Goal: Task Accomplishment & Management: Manage account settings

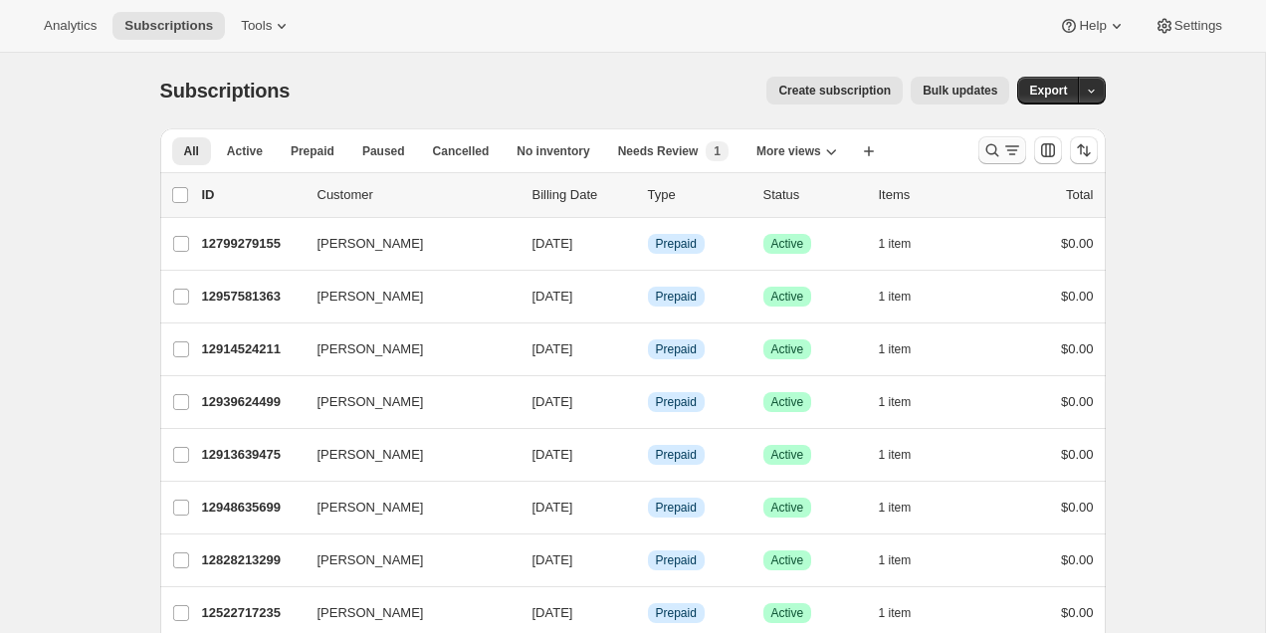
click at [994, 144] on icon "Search and filter results" at bounding box center [992, 150] width 20 height 20
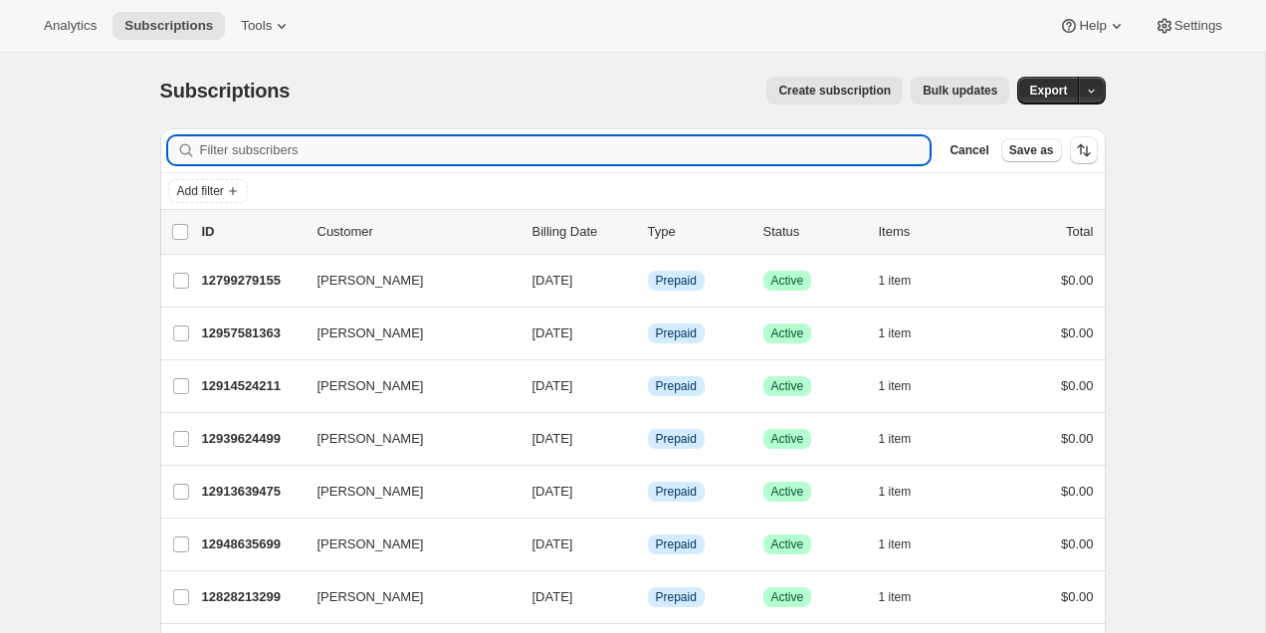
click at [774, 144] on input "Filter subscribers" at bounding box center [565, 150] width 731 height 28
paste input "[PERSON_NAME]"
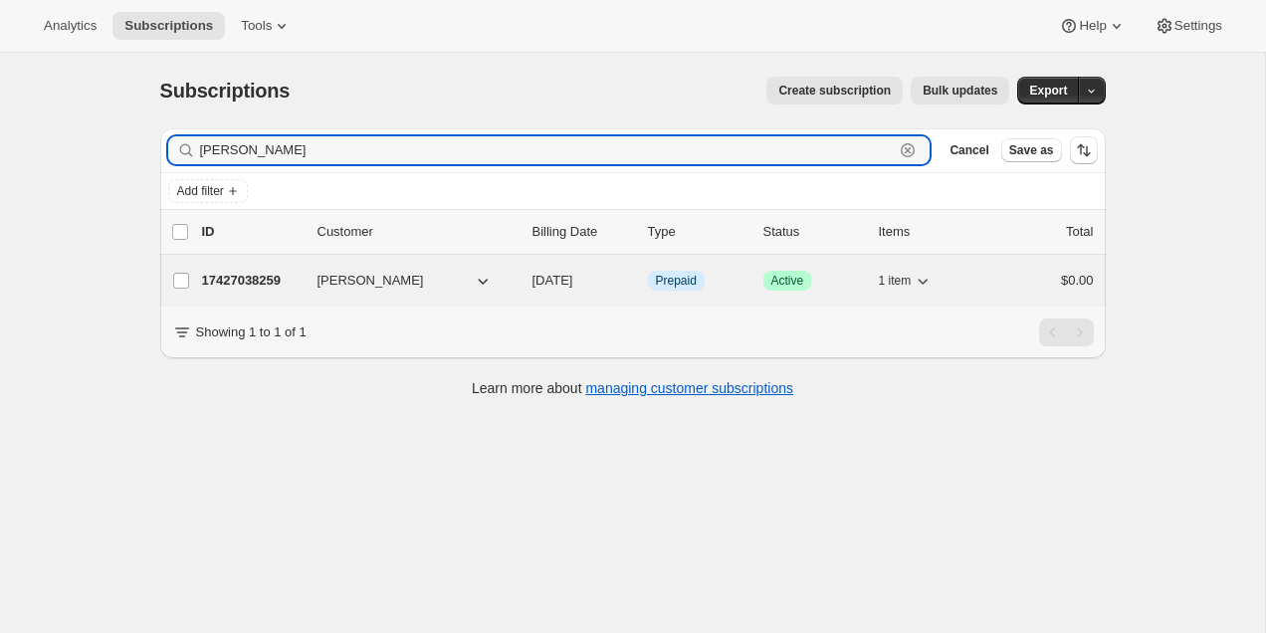
type input "[PERSON_NAME]"
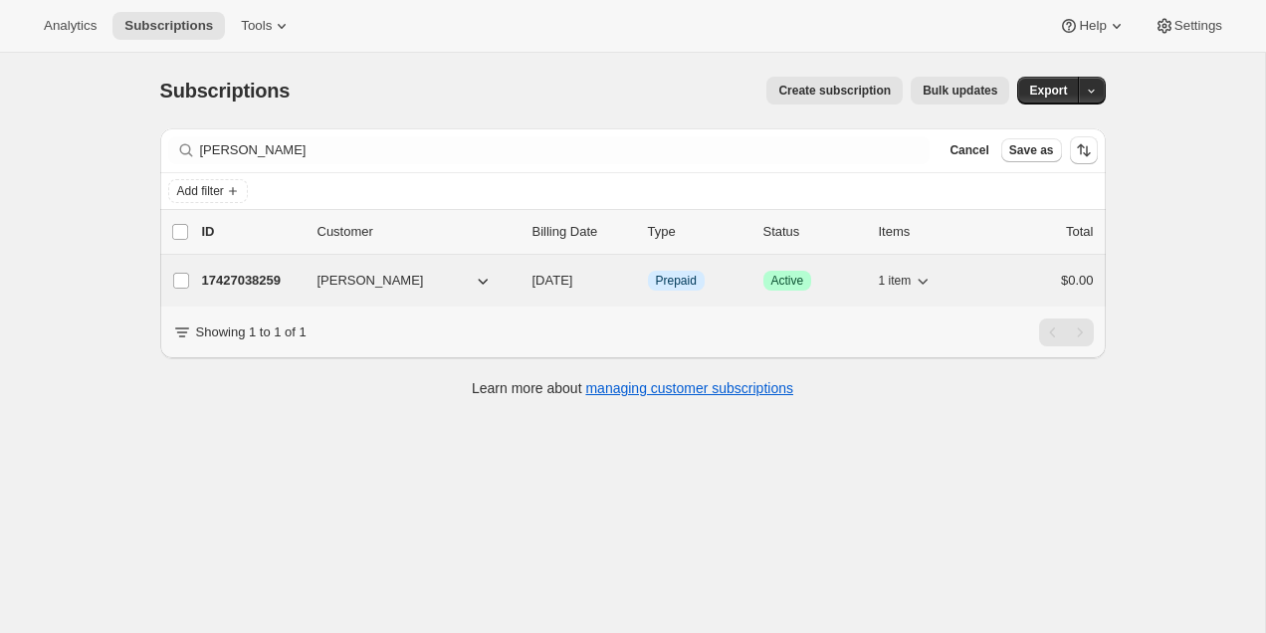
click at [262, 281] on p "17427038259" at bounding box center [252, 281] width 100 height 20
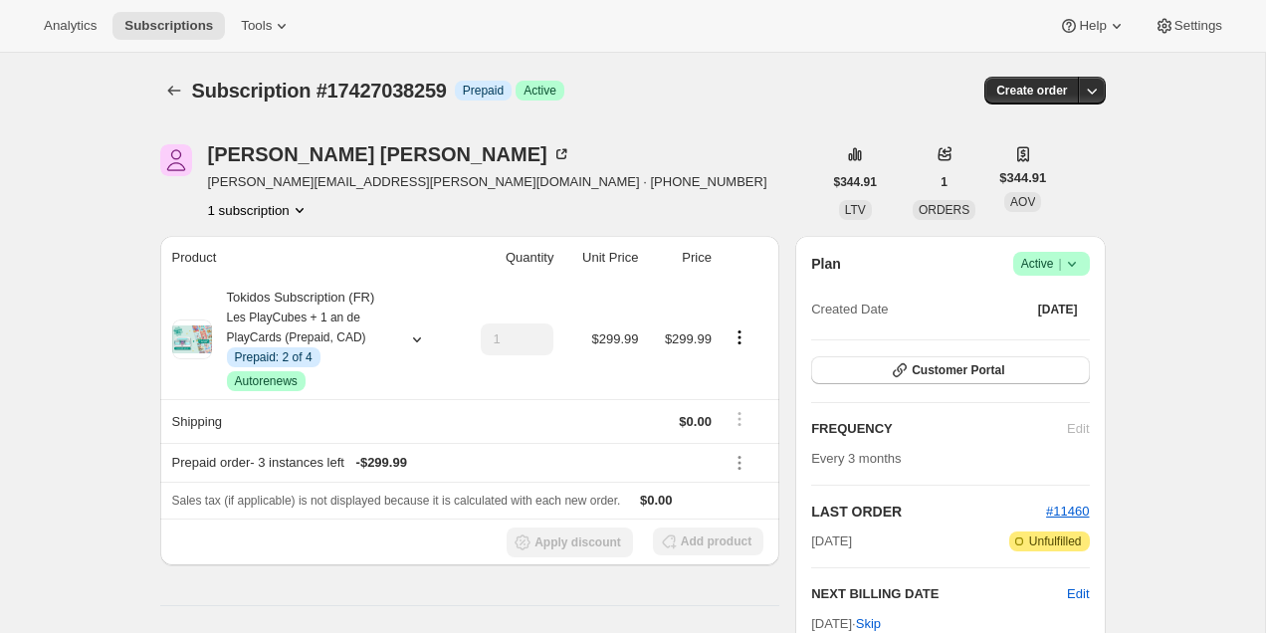
scroll to position [115, 0]
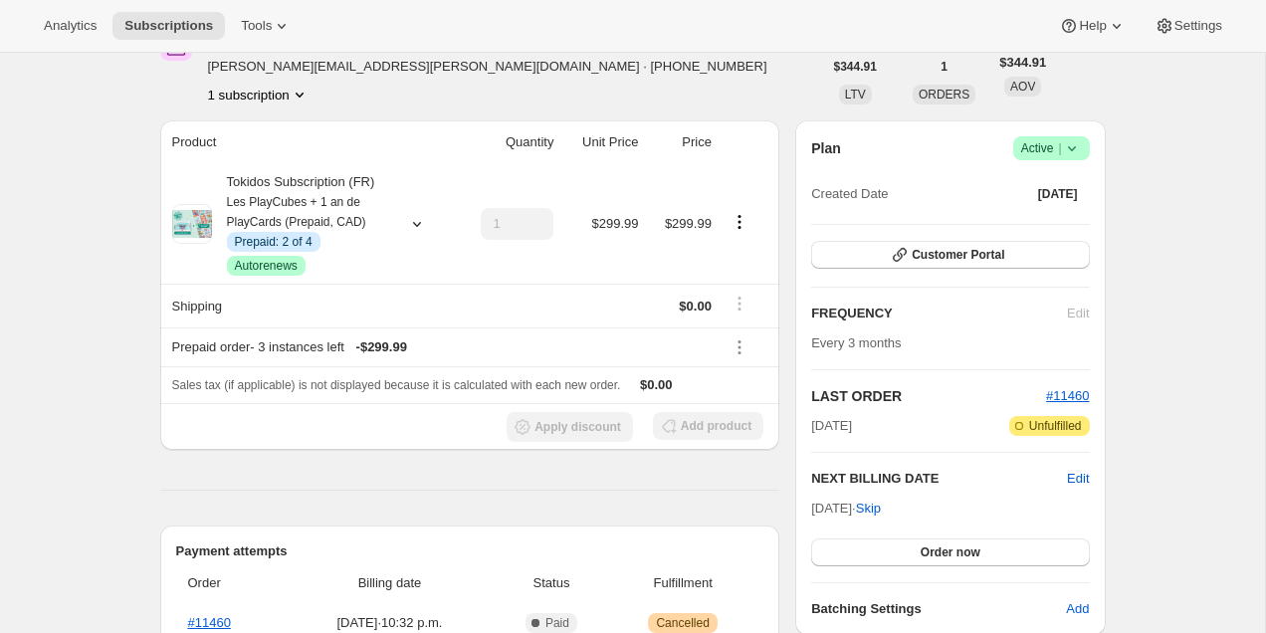
click at [1076, 150] on icon at bounding box center [1072, 148] width 20 height 20
click at [1029, 214] on span "Cancel subscription" at bounding box center [1045, 221] width 112 height 15
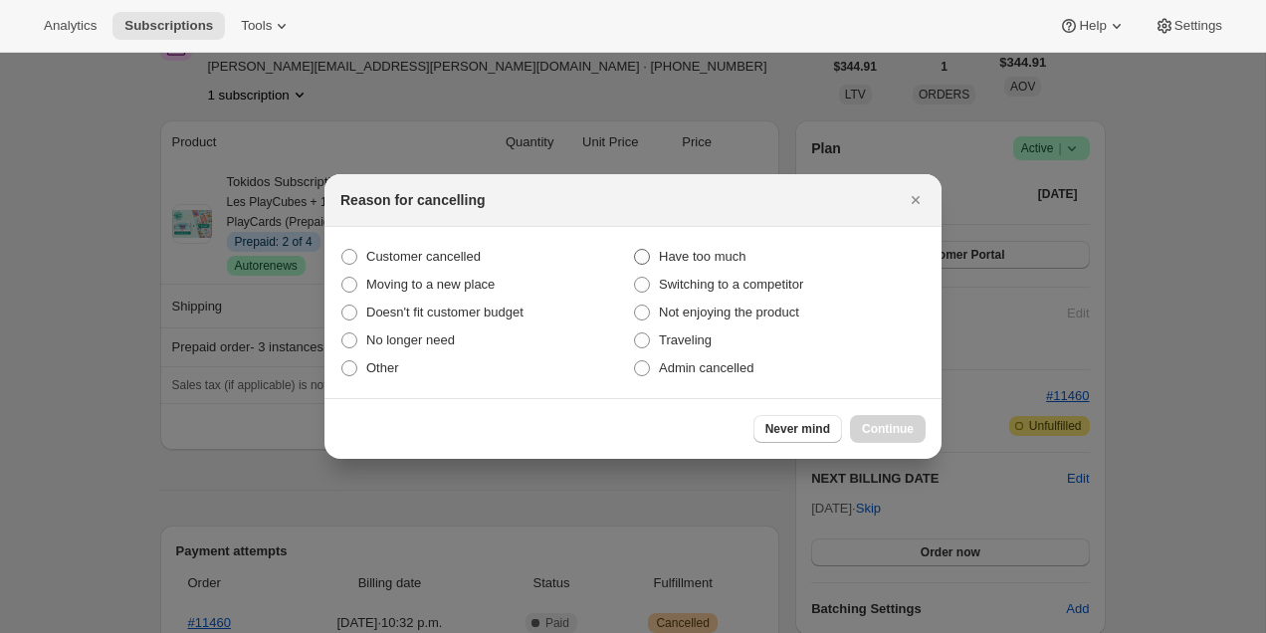
click at [686, 251] on span "Have too much" at bounding box center [702, 256] width 87 height 15
click at [635, 250] on input "Have too much" at bounding box center [634, 249] width 1 height 1
radio input "true"
click at [643, 307] on span ":rc1:" at bounding box center [642, 313] width 16 height 16
click at [635, 306] on input "Not enjoying the product" at bounding box center [634, 305] width 1 height 1
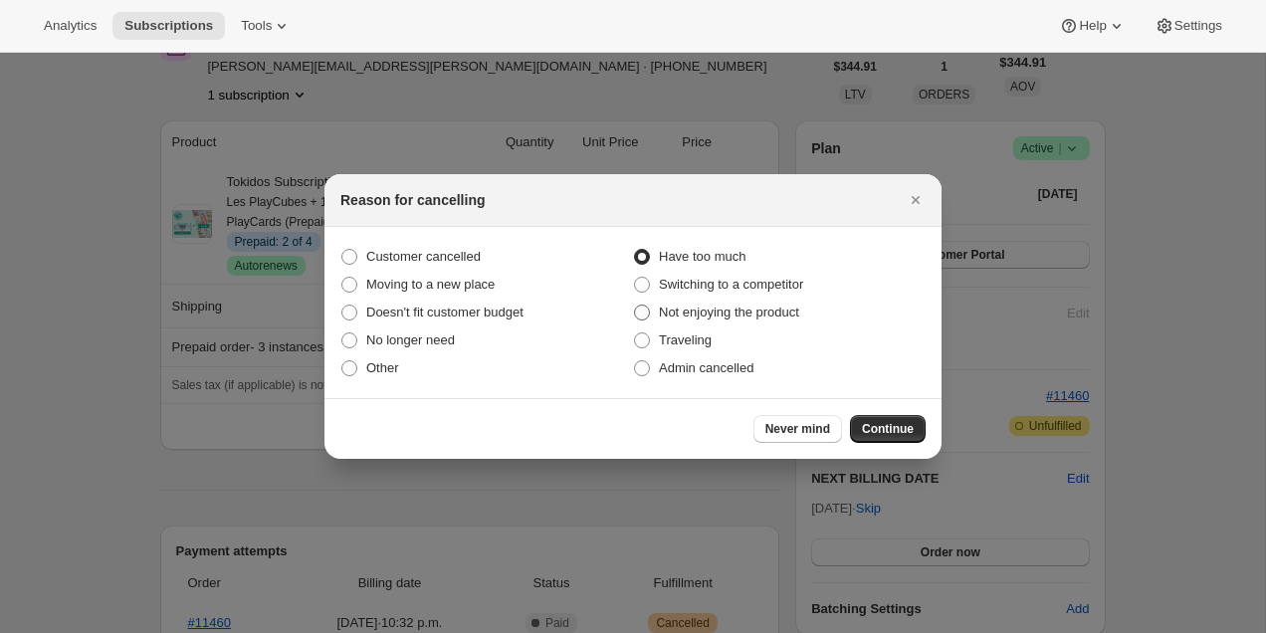
radio input "true"
radio input "false"
click at [433, 345] on span "No longer need" at bounding box center [410, 339] width 89 height 15
click at [342, 333] on input "No longer need" at bounding box center [341, 332] width 1 height 1
radio input "true"
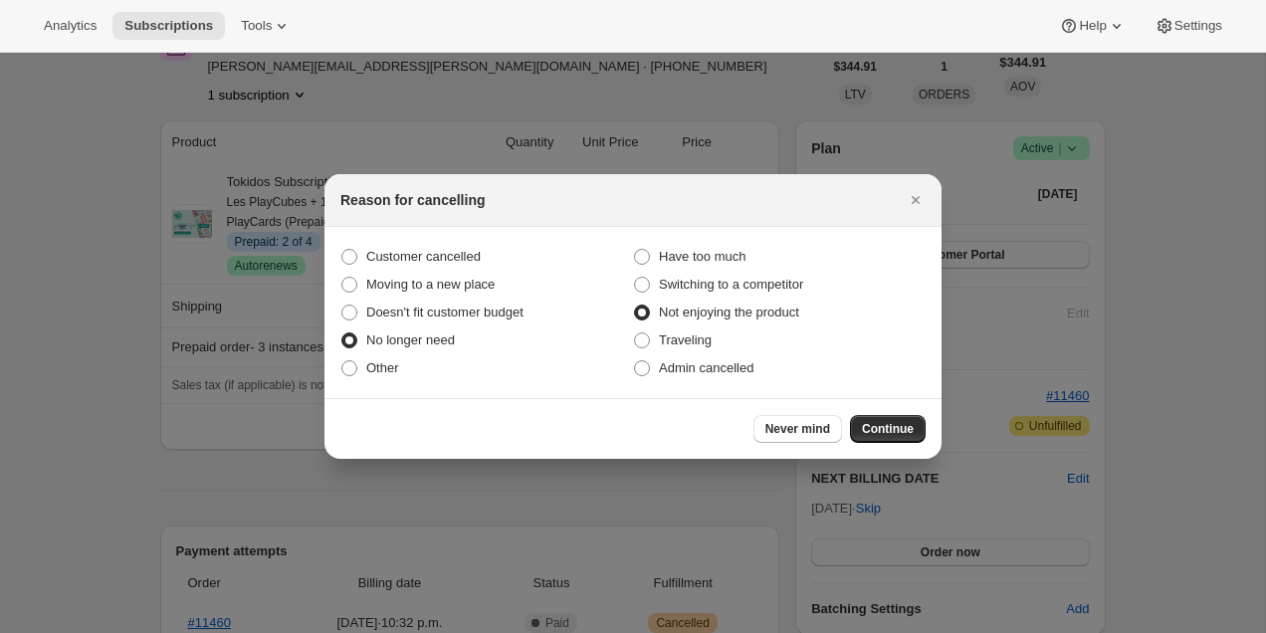
radio input "false"
click at [928, 439] on div "Never mind Continue" at bounding box center [632, 428] width 617 height 61
click at [885, 422] on span "Continue" at bounding box center [888, 429] width 52 height 16
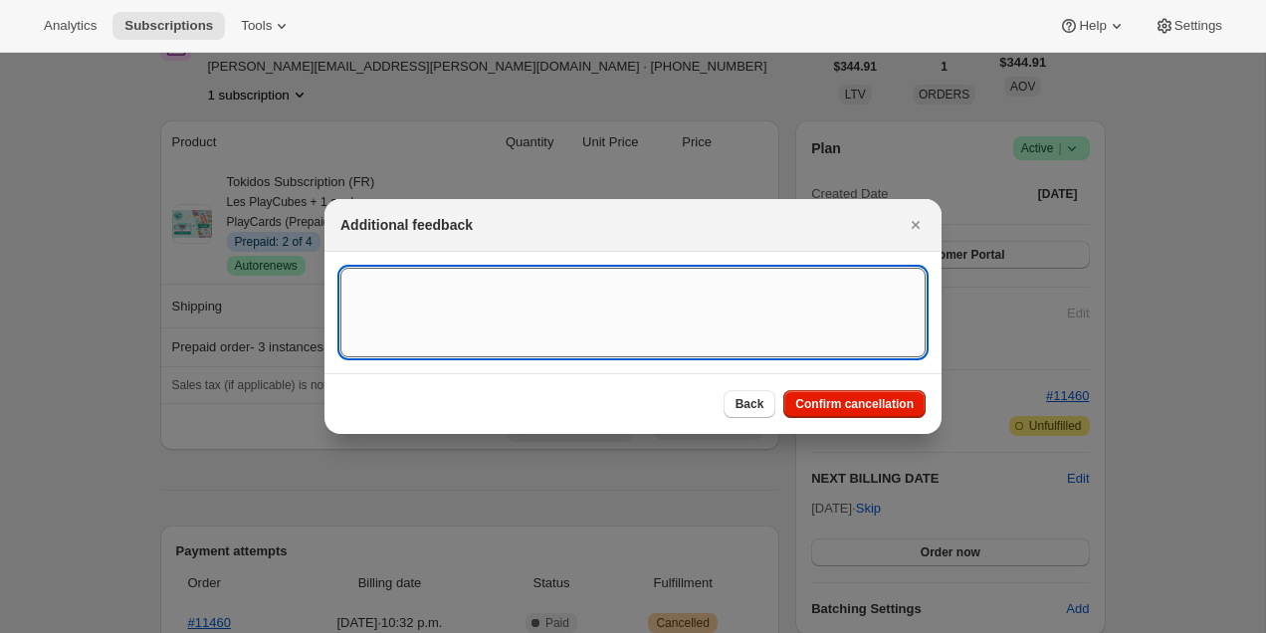
click at [783, 316] on textarea ":rc1:" at bounding box center [632, 313] width 585 height 90
type textarea "cx cancel the initial order"
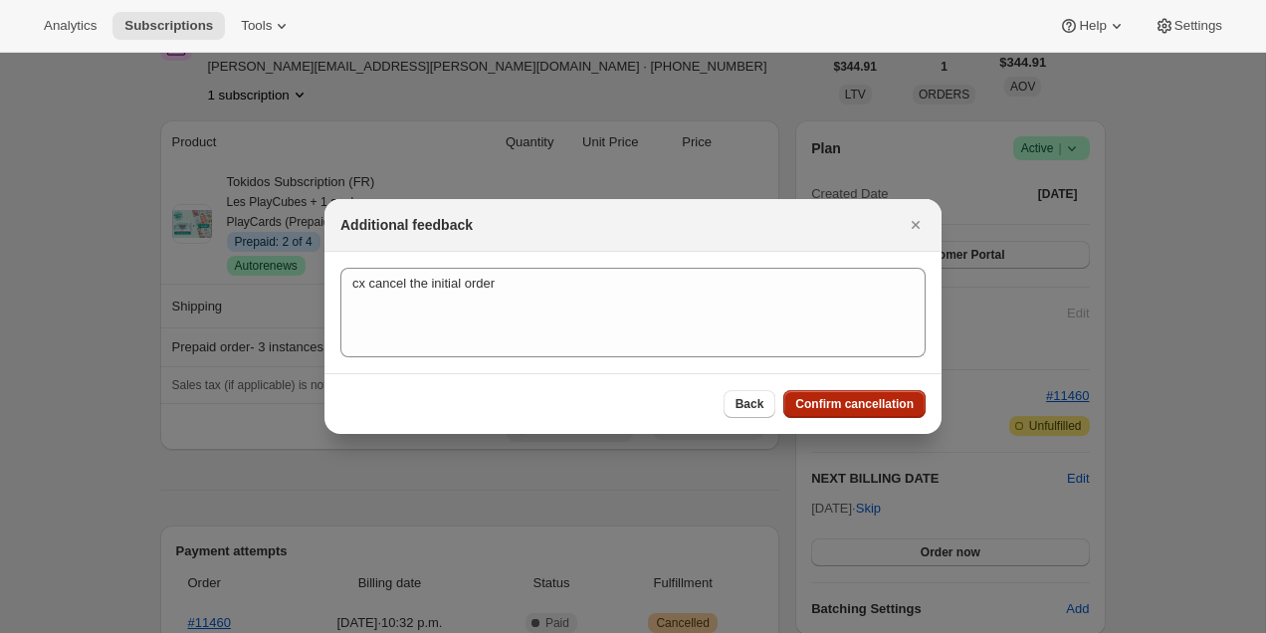
click at [885, 409] on span "Confirm cancellation" at bounding box center [854, 404] width 118 height 16
